Goal: Task Accomplishment & Management: Use online tool/utility

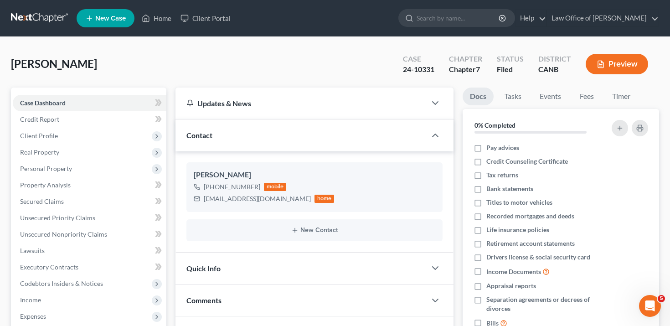
click at [621, 64] on button "Preview" at bounding box center [617, 64] width 62 height 21
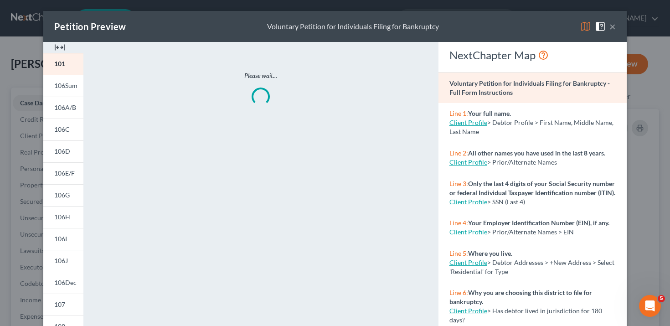
click at [613, 26] on button "×" at bounding box center [613, 26] width 6 height 11
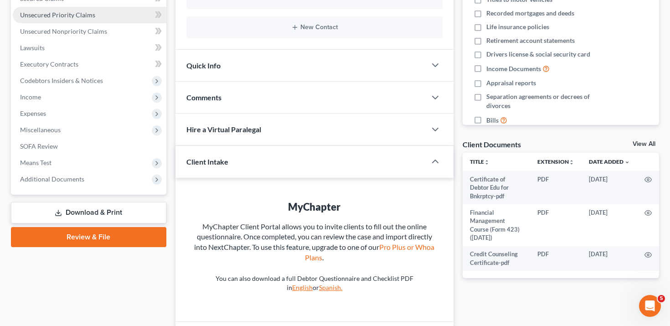
scroll to position [242, 0]
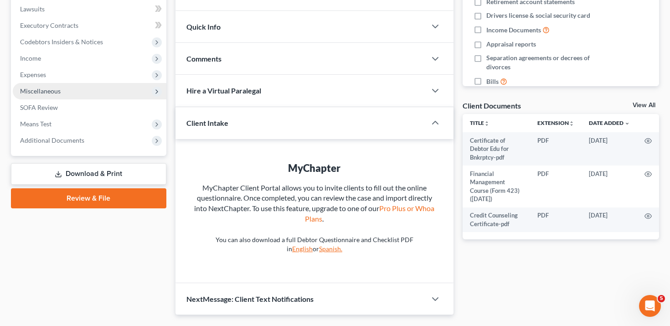
click at [100, 94] on span "Miscellaneous" at bounding box center [90, 91] width 154 height 16
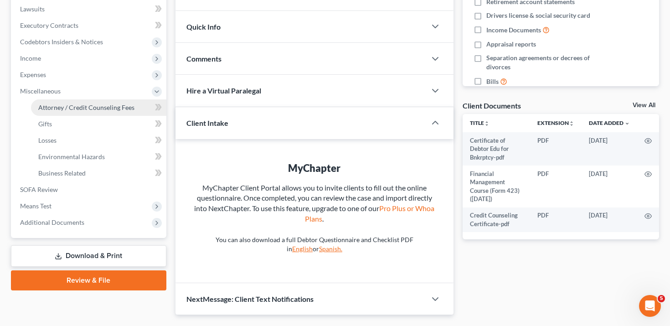
click at [100, 108] on span "Attorney / Credit Counseling Fees" at bounding box center [86, 107] width 96 height 8
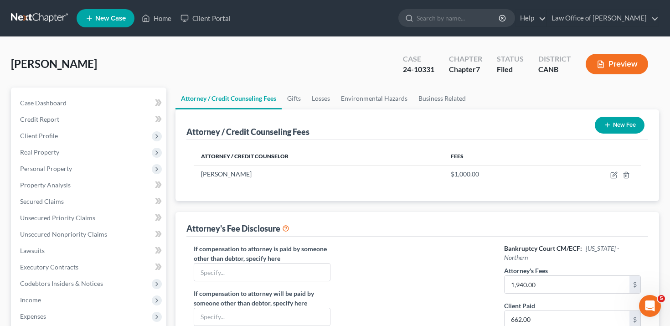
click at [610, 61] on button "Preview" at bounding box center [617, 64] width 62 height 21
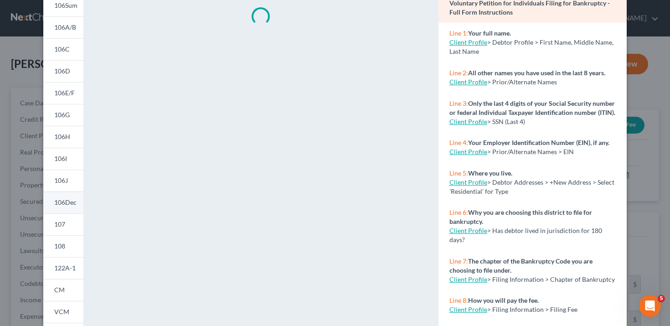
scroll to position [180, 0]
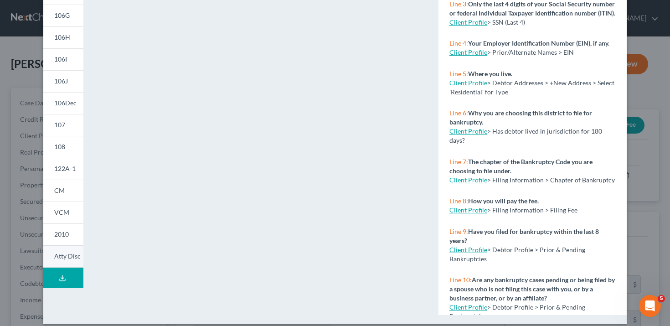
click at [66, 255] on span "Atty Disc" at bounding box center [67, 256] width 26 height 8
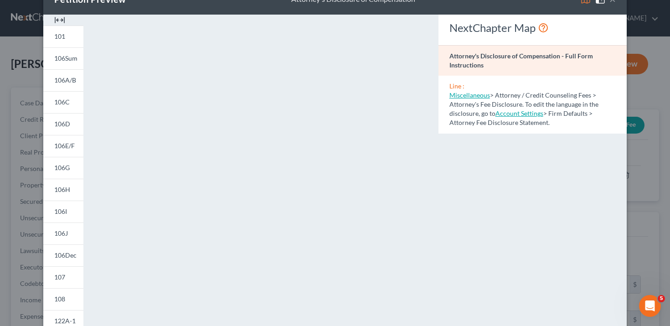
scroll to position [26, 0]
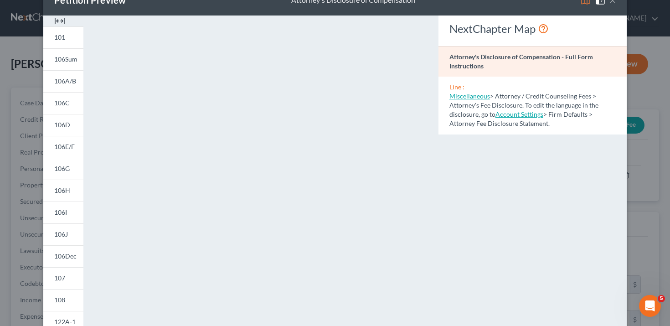
click at [39, 115] on div "101 106Sum 106A/B 106C 106D 106E/F 106G 106H 106I 106J 106Dec 107 108 122A-1 CM…" at bounding box center [63, 246] width 49 height 461
click at [35, 115] on div "Petition Preview Attorney's Disclosure of Compensation × 101 106Sum 106A/B 106C…" at bounding box center [335, 163] width 670 height 326
